Goal: Find specific page/section: Find specific page/section

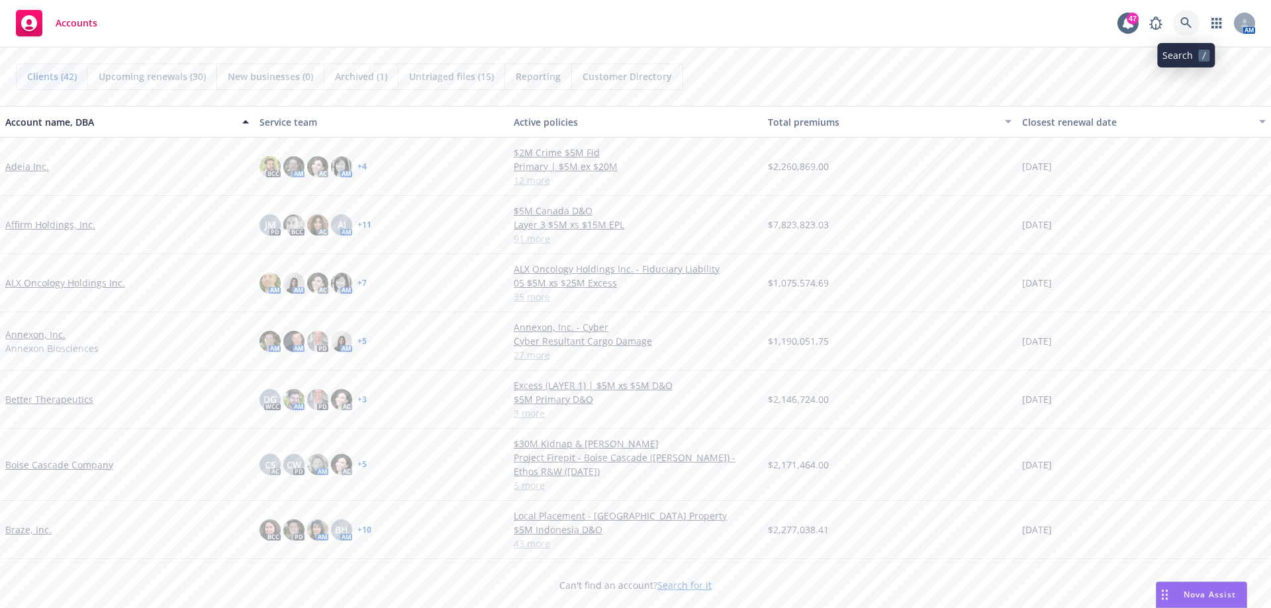
click at [1189, 25] on icon at bounding box center [1186, 23] width 12 height 12
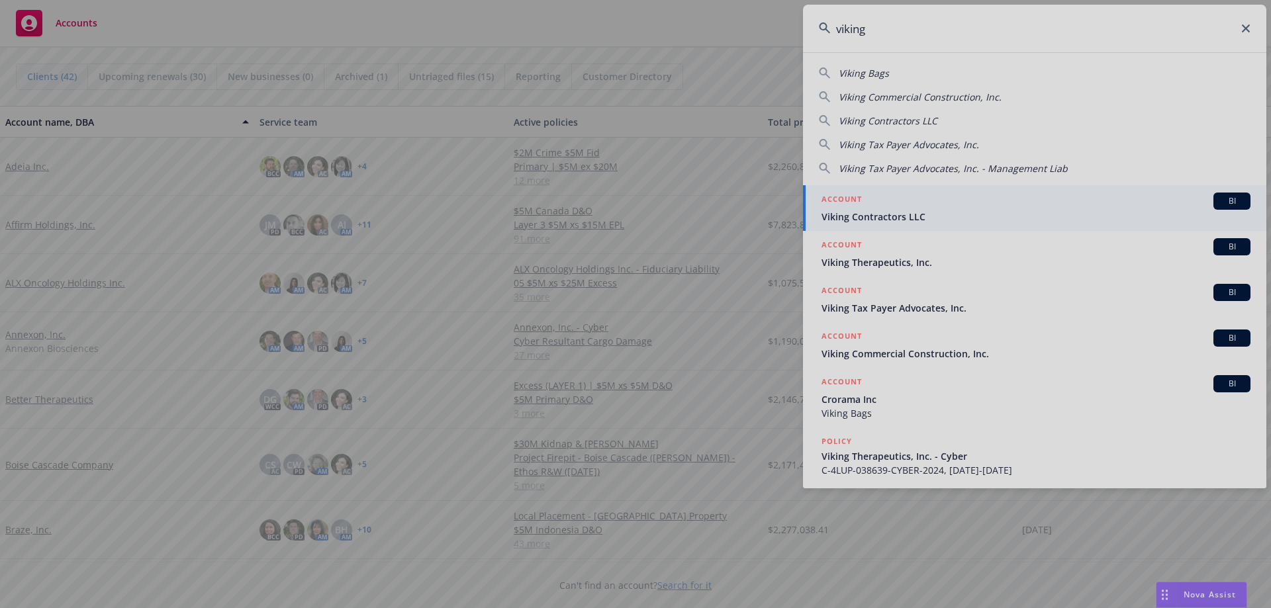
type input "viking"
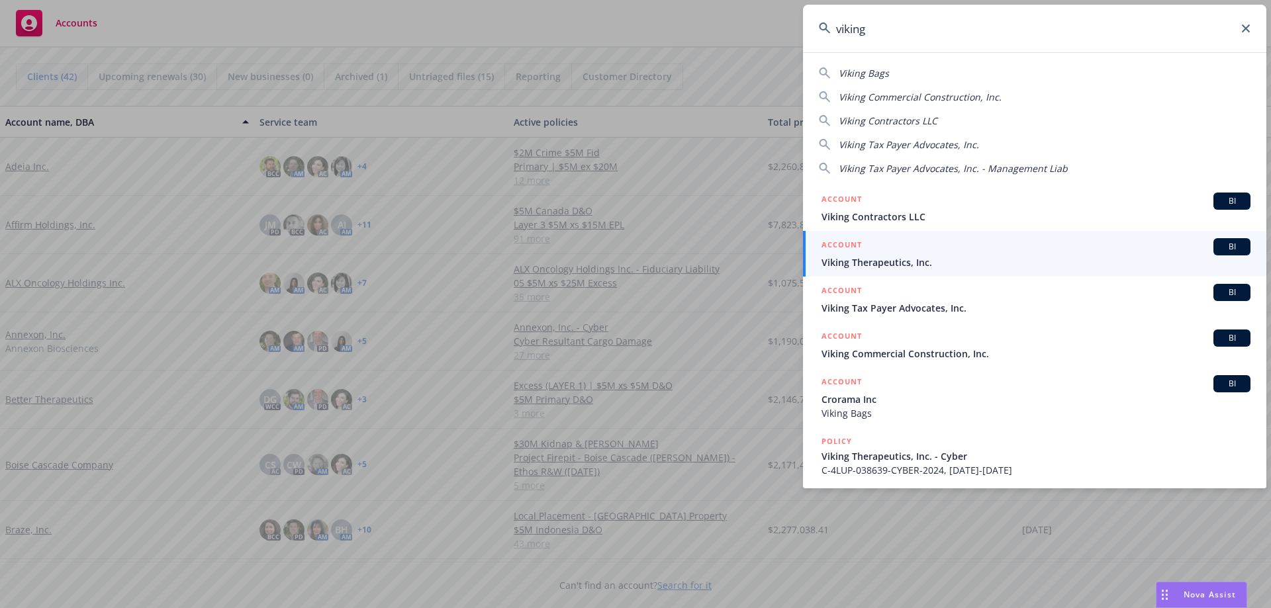
click at [891, 259] on span "Viking Therapeutics, Inc." at bounding box center [1035, 262] width 429 height 14
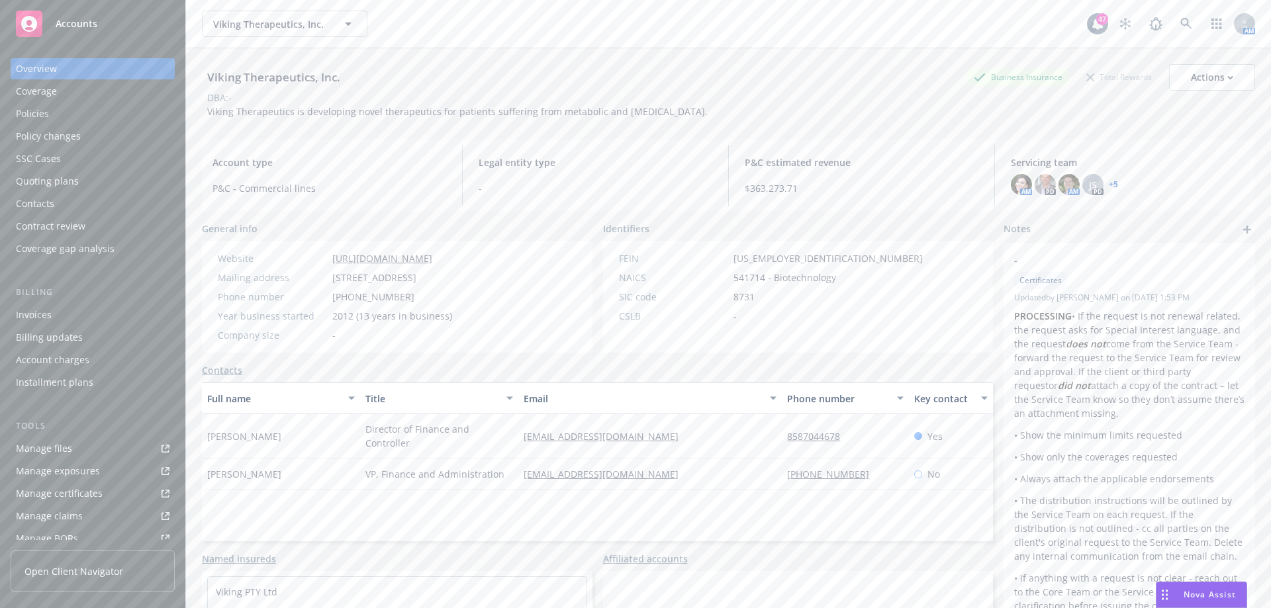
click at [43, 120] on div "Policies" at bounding box center [32, 113] width 33 height 21
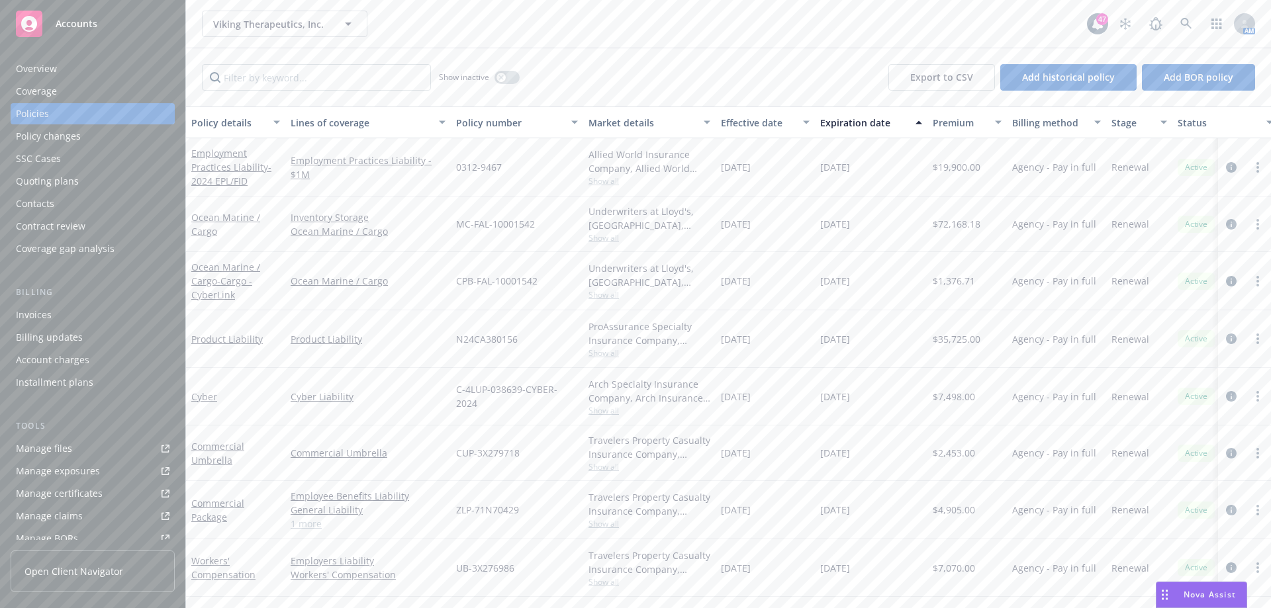
click at [47, 207] on div "Contacts" at bounding box center [35, 203] width 38 height 21
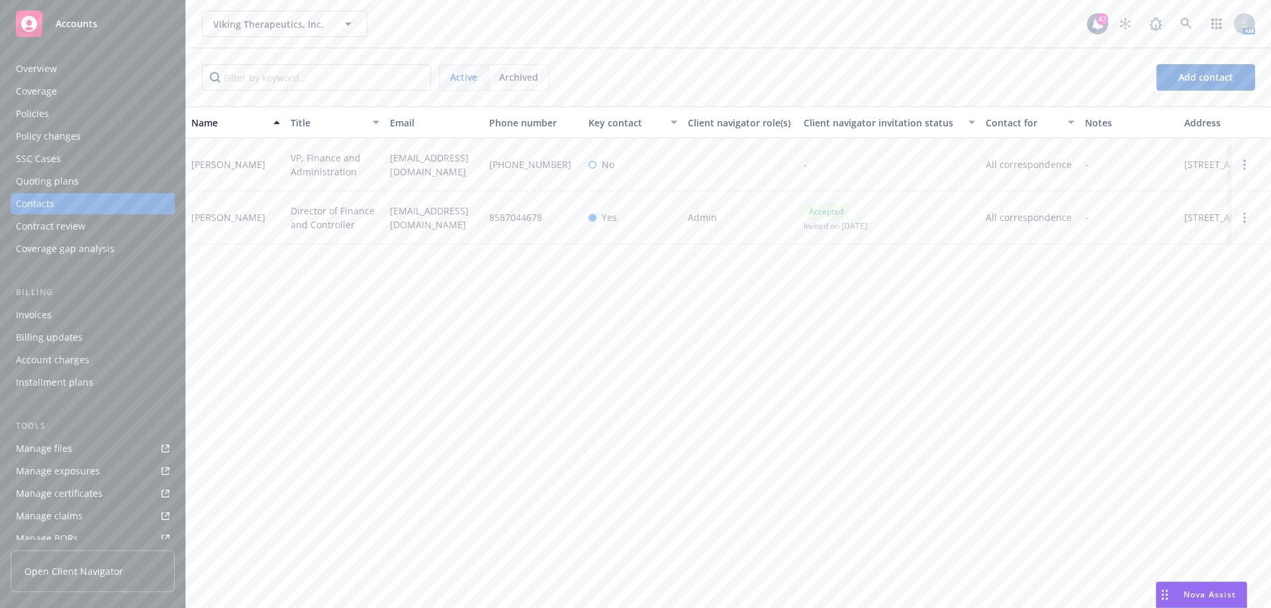
click at [54, 73] on div "Overview" at bounding box center [36, 68] width 41 height 21
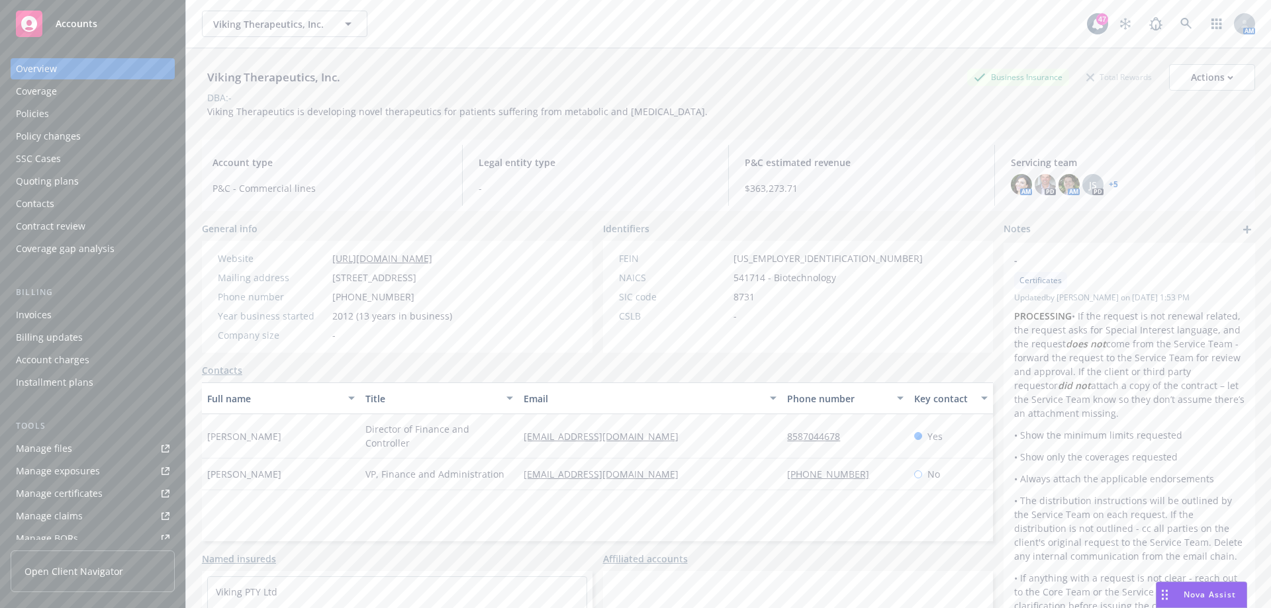
click at [1108, 185] on link "+ 5" at bounding box center [1112, 185] width 9 height 8
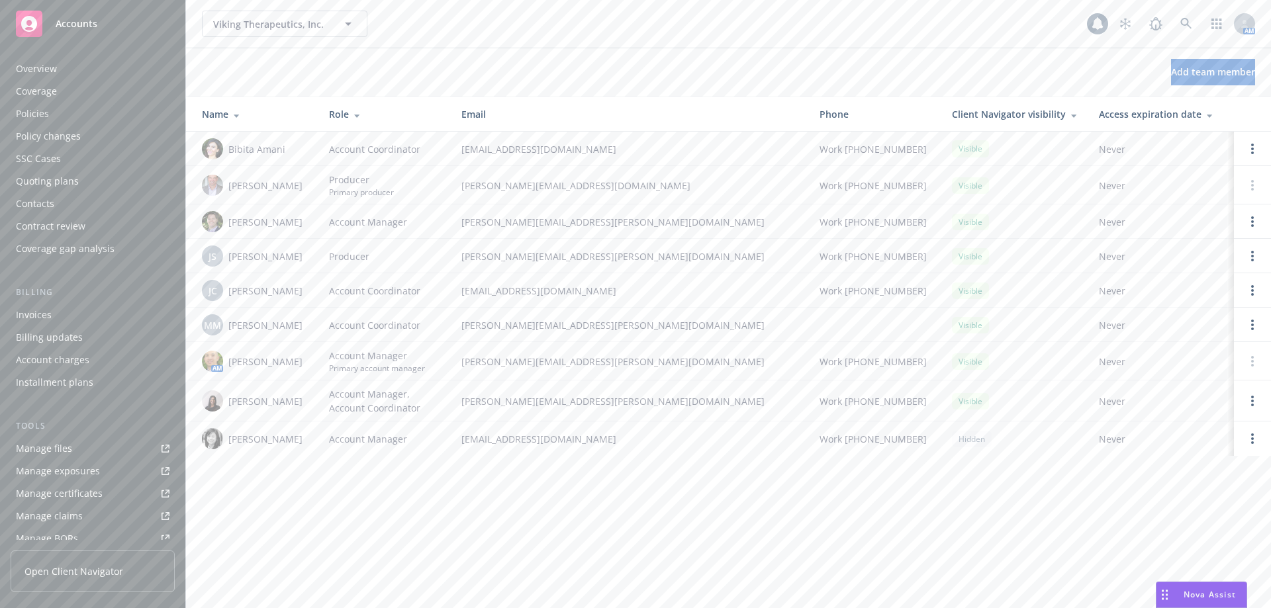
scroll to position [254, 0]
